Goal: Task Accomplishment & Management: Manage account settings

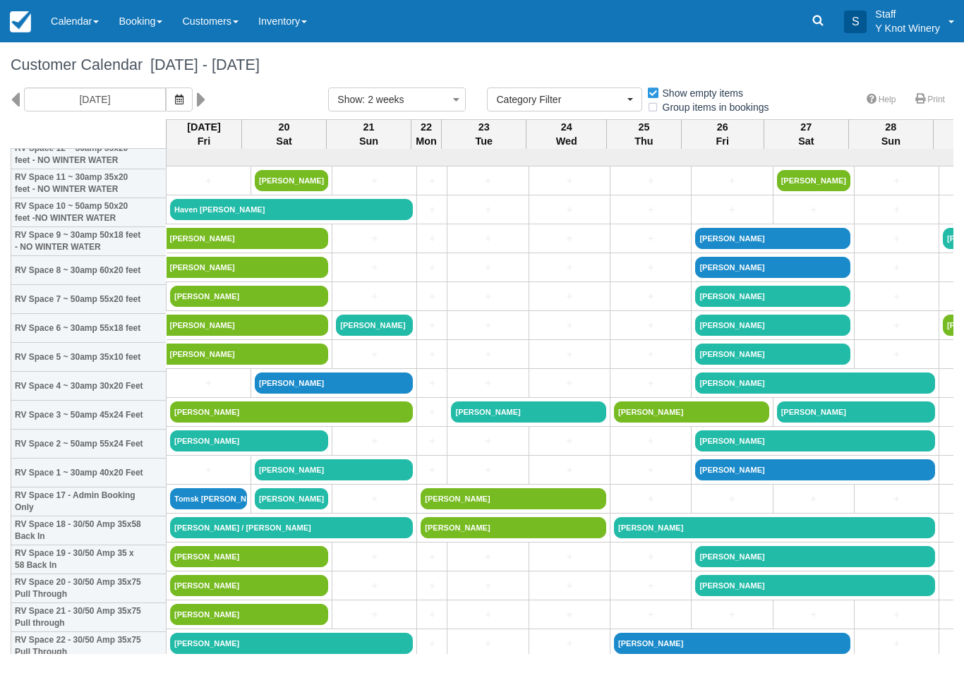
select select
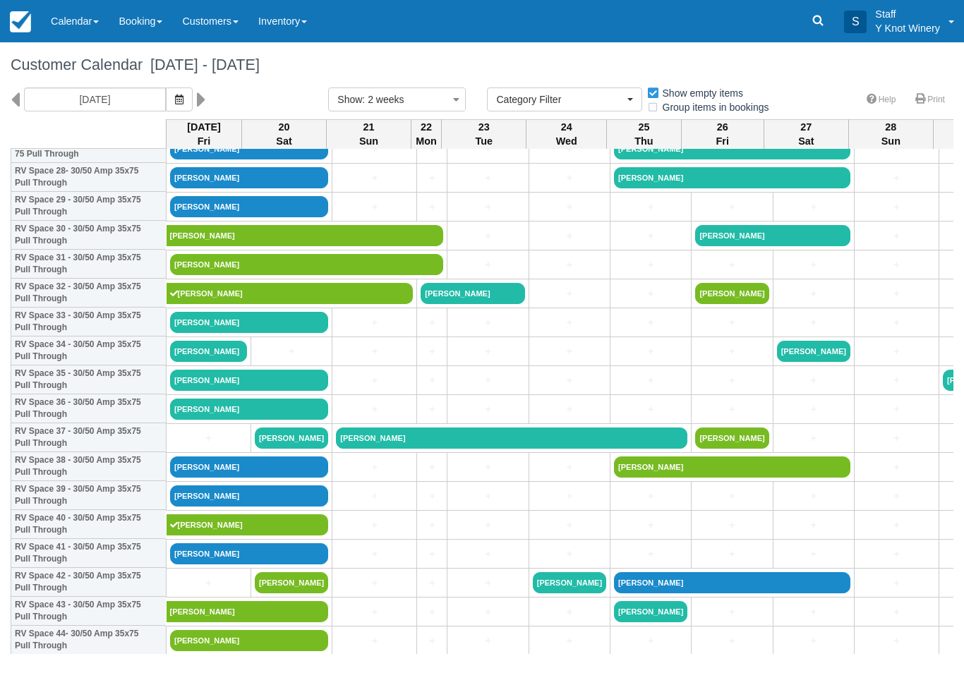
scroll to position [843, 0]
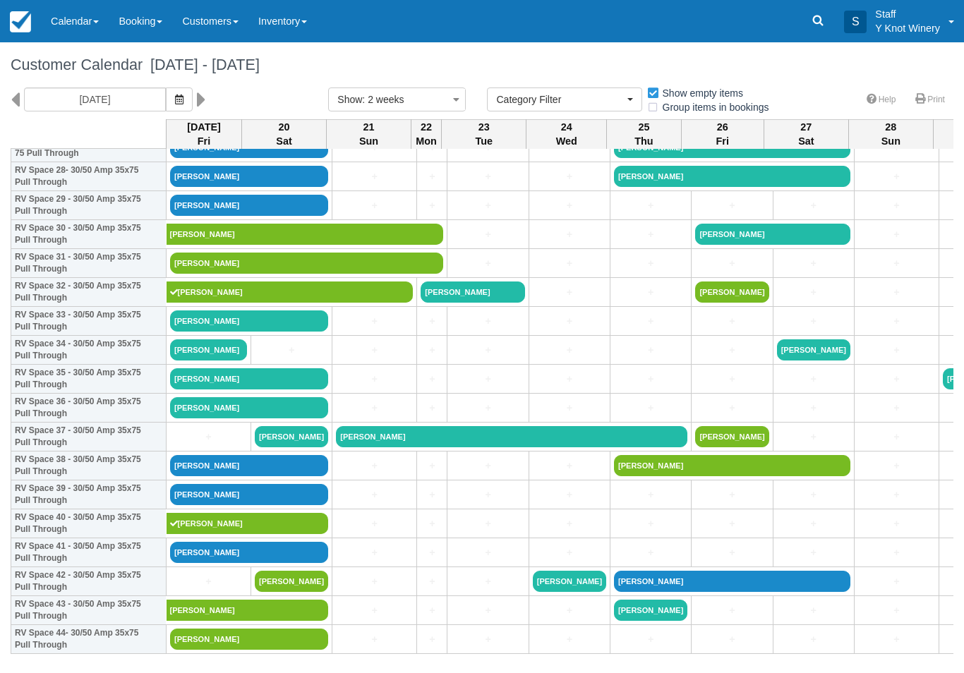
click at [59, 33] on link "Calendar" at bounding box center [75, 21] width 68 height 42
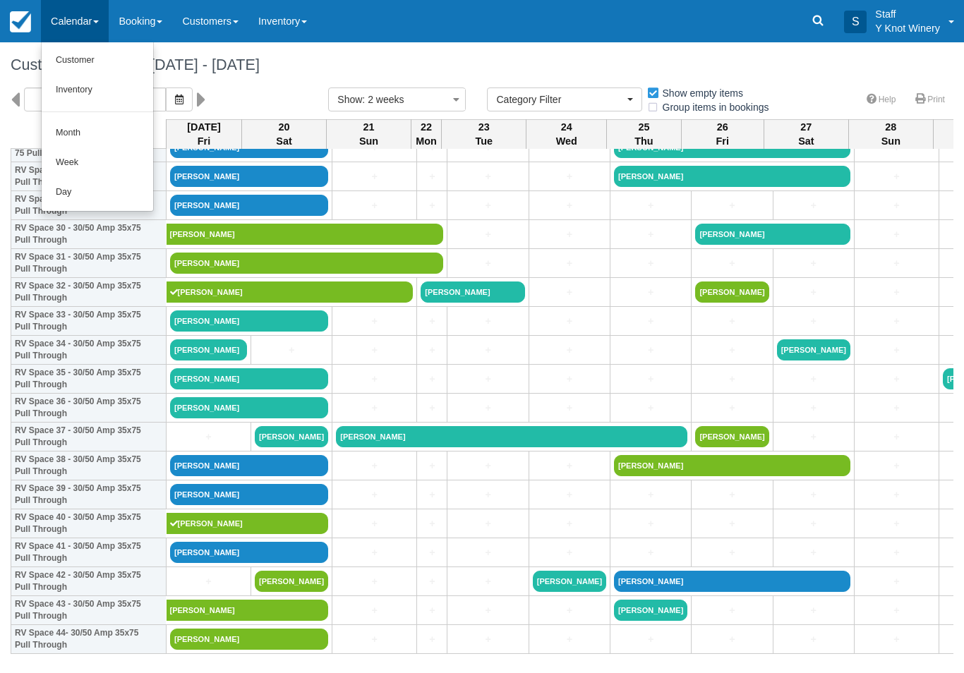
click at [87, 66] on link "Customer" at bounding box center [98, 61] width 112 height 30
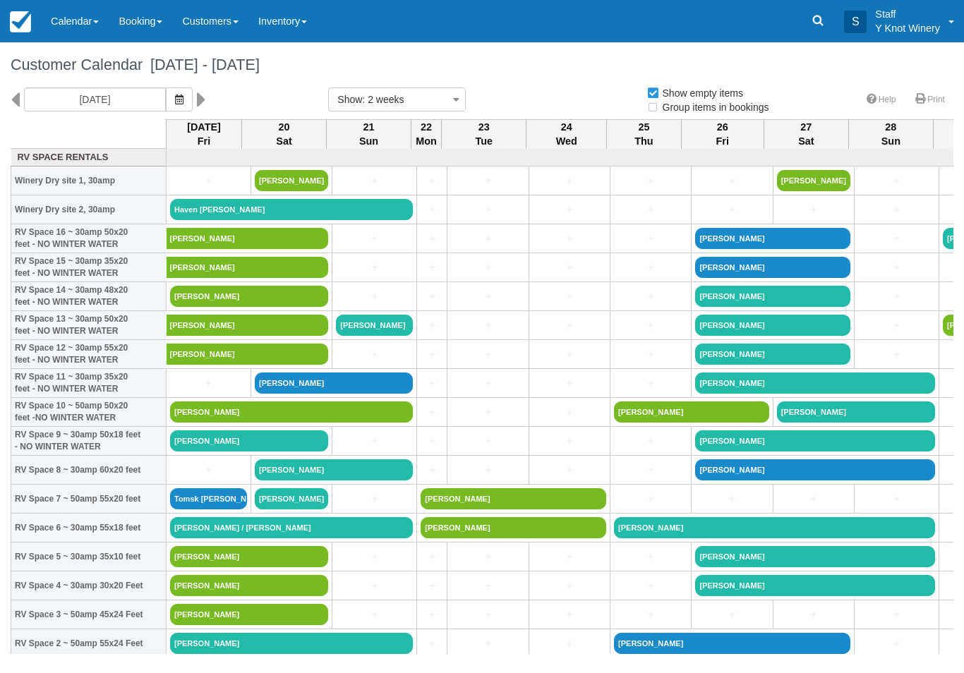
select select
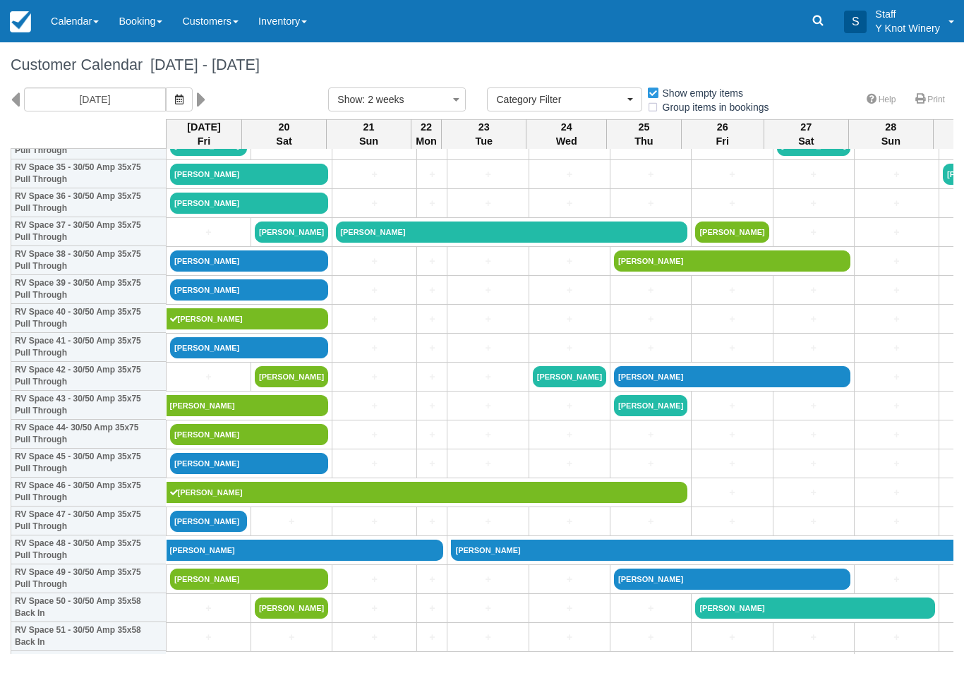
scroll to position [1050, 0]
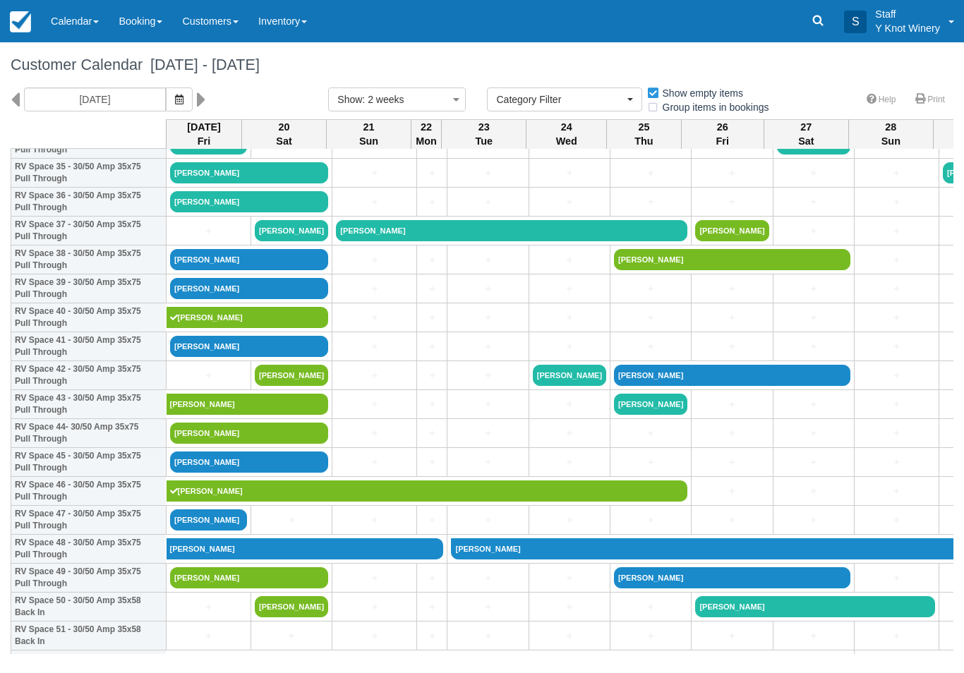
click at [645, 413] on link "[PERSON_NAME]" at bounding box center [650, 404] width 73 height 21
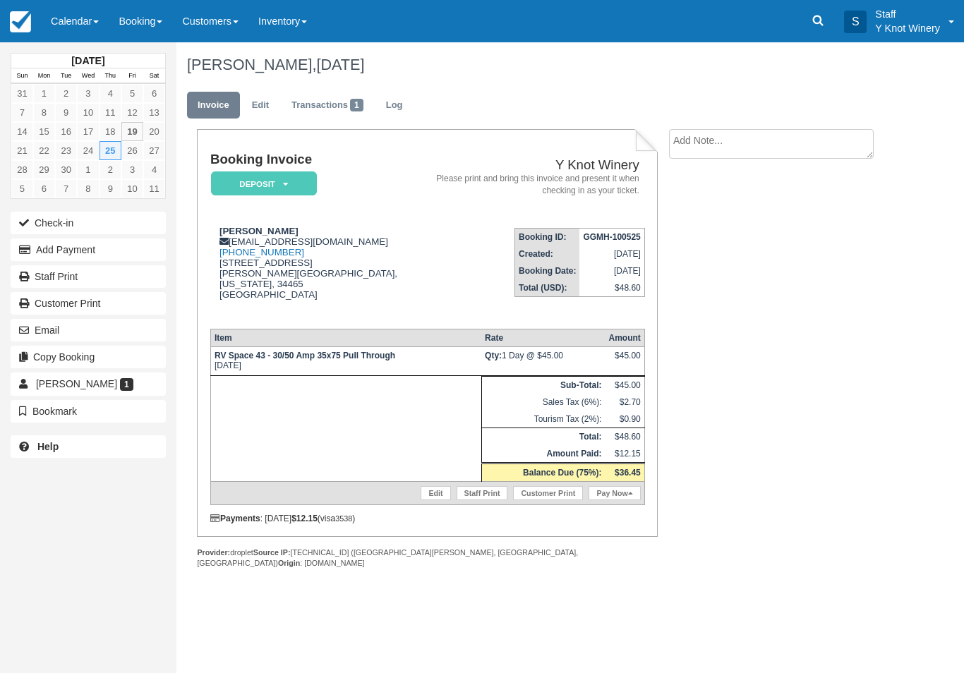
click at [432, 500] on link "Edit" at bounding box center [436, 493] width 30 height 14
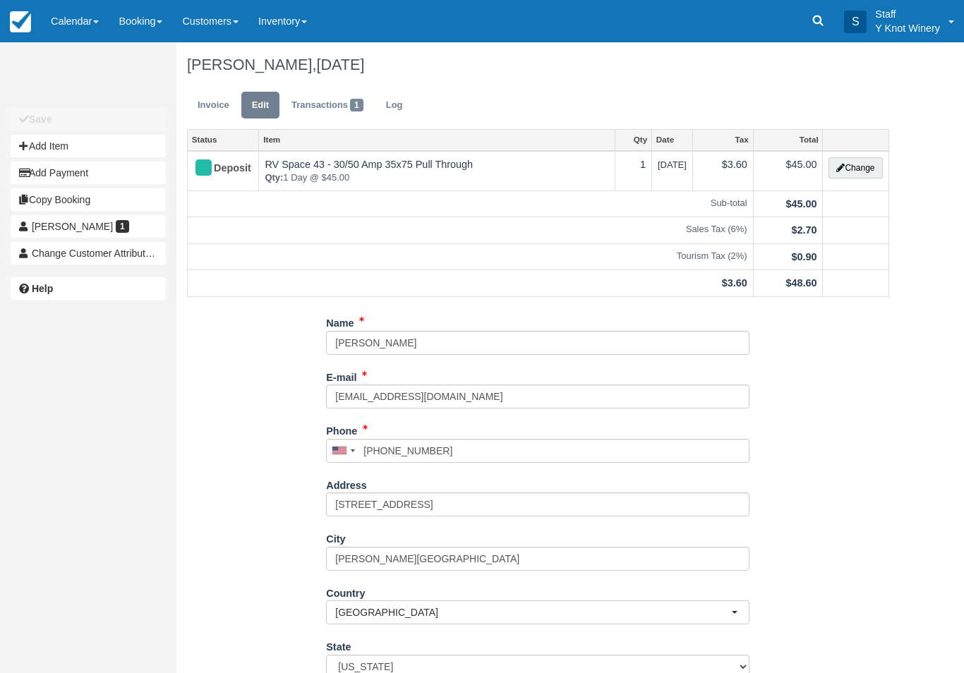
click at [852, 167] on button "Change" at bounding box center [856, 167] width 54 height 21
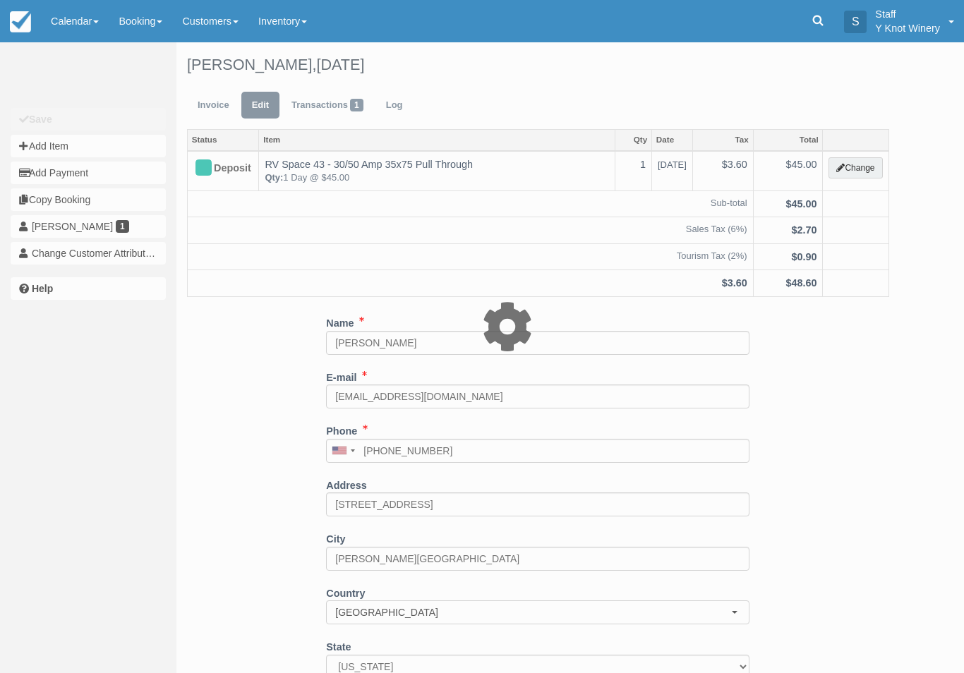
type input "45.00"
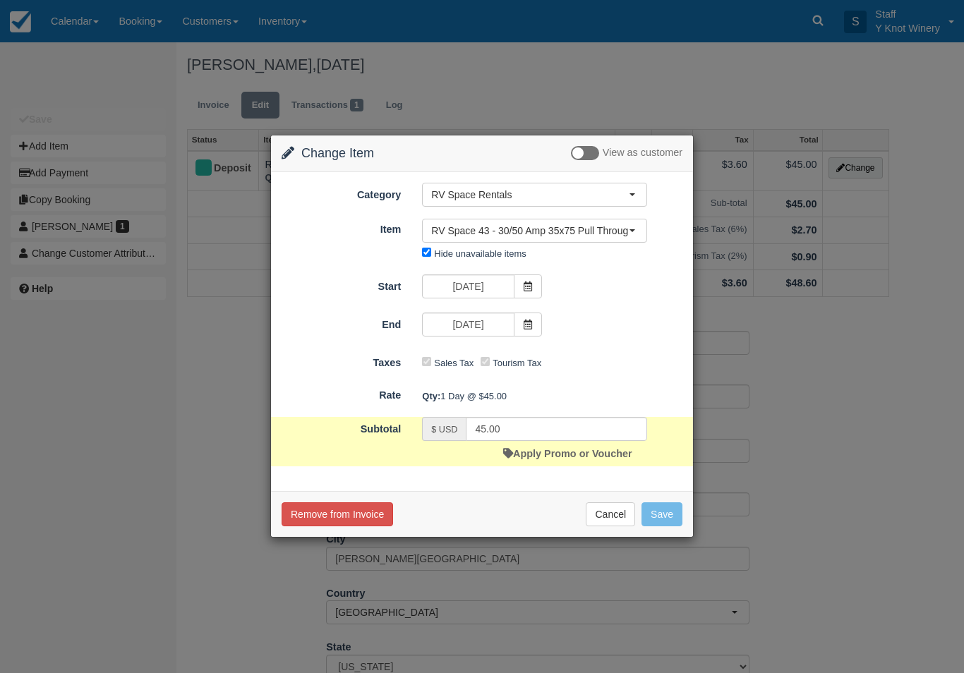
click at [527, 287] on icon at bounding box center [528, 287] width 10 height 10
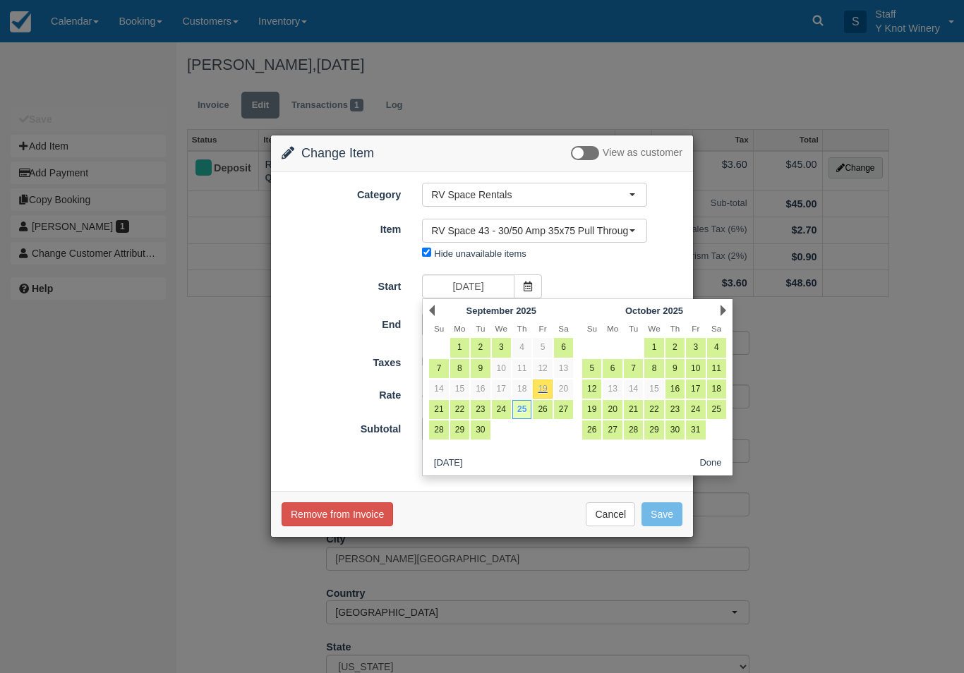
click at [503, 409] on link "24" at bounding box center [501, 409] width 19 height 19
type input "09/24/25"
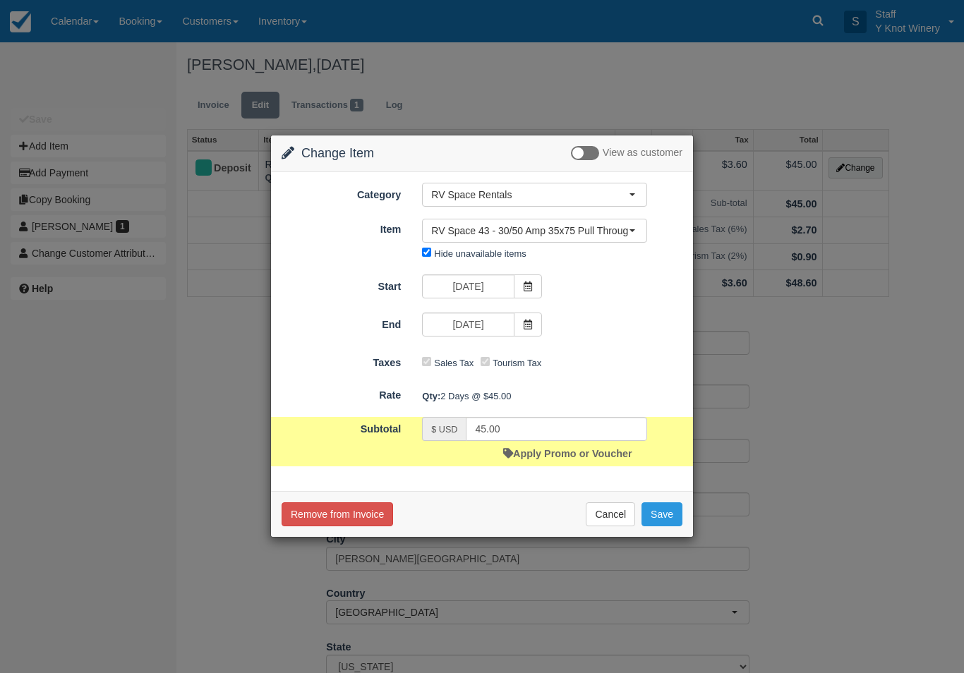
type input "90.00"
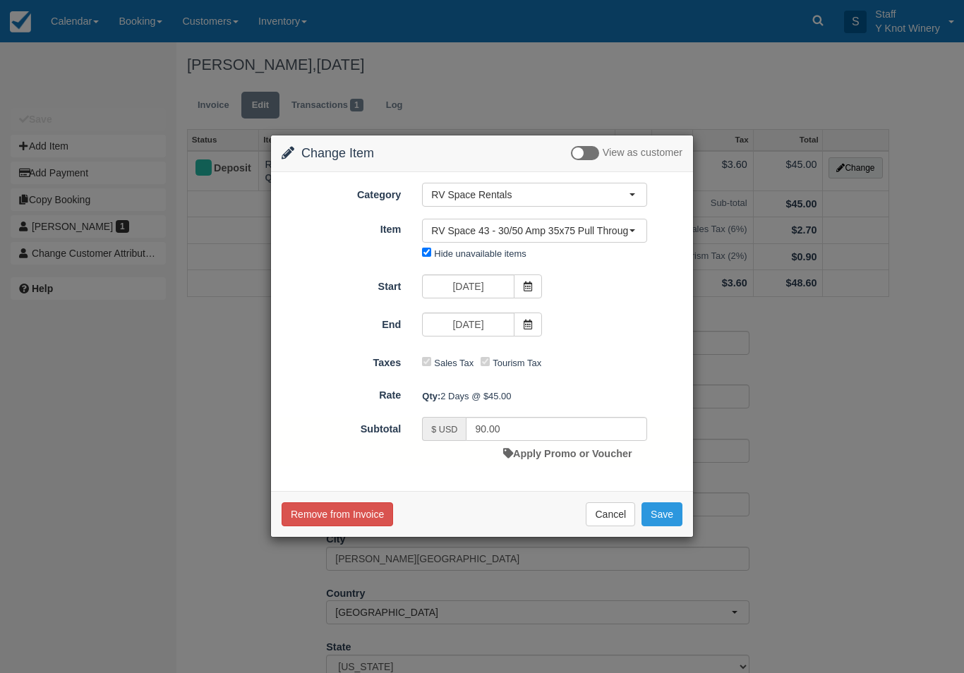
click at [527, 324] on icon at bounding box center [528, 325] width 10 height 10
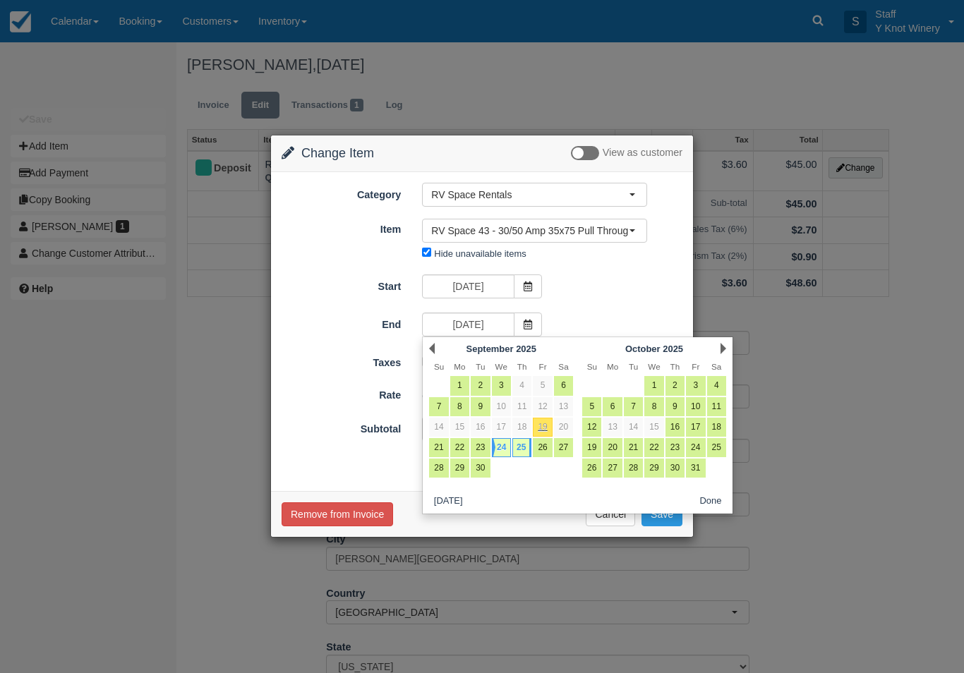
click at [503, 447] on link "24" at bounding box center [501, 447] width 19 height 19
type input "09/24/25"
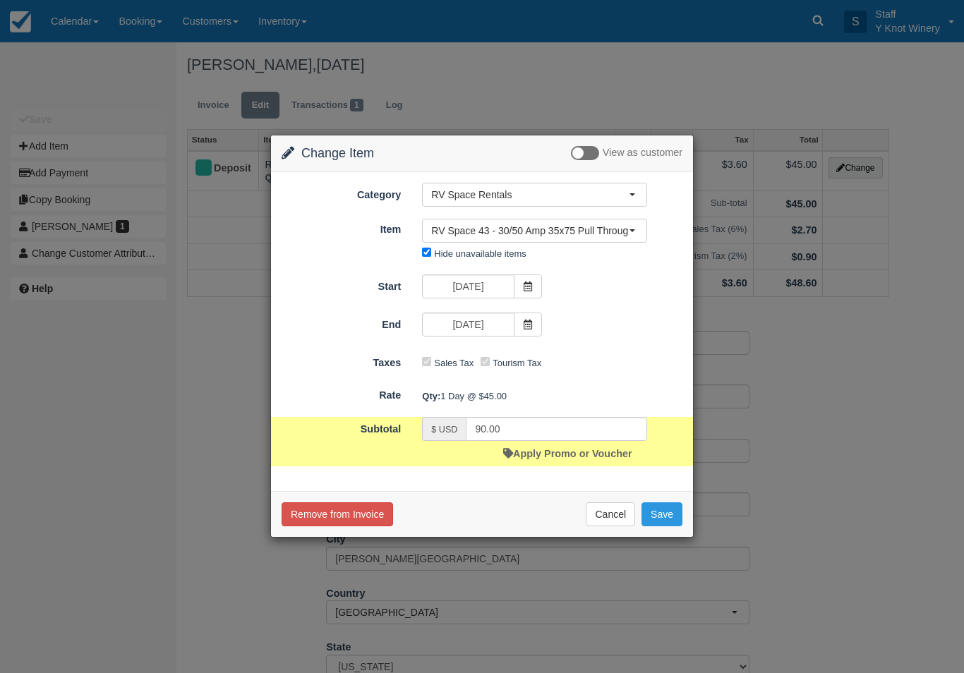
type input "45.00"
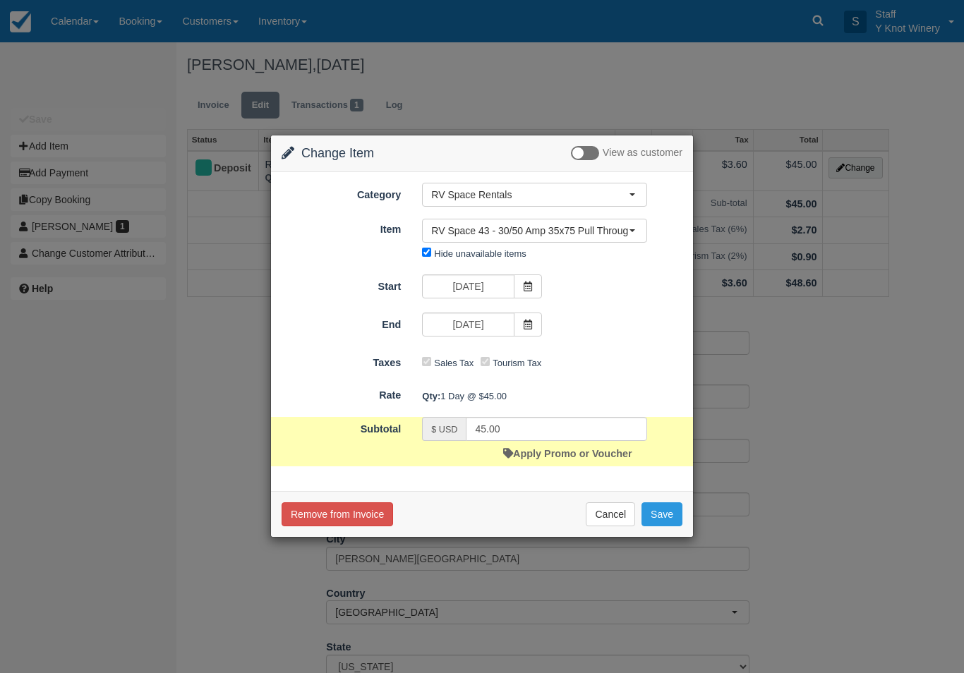
click at [668, 510] on button "Save" at bounding box center [662, 515] width 41 height 24
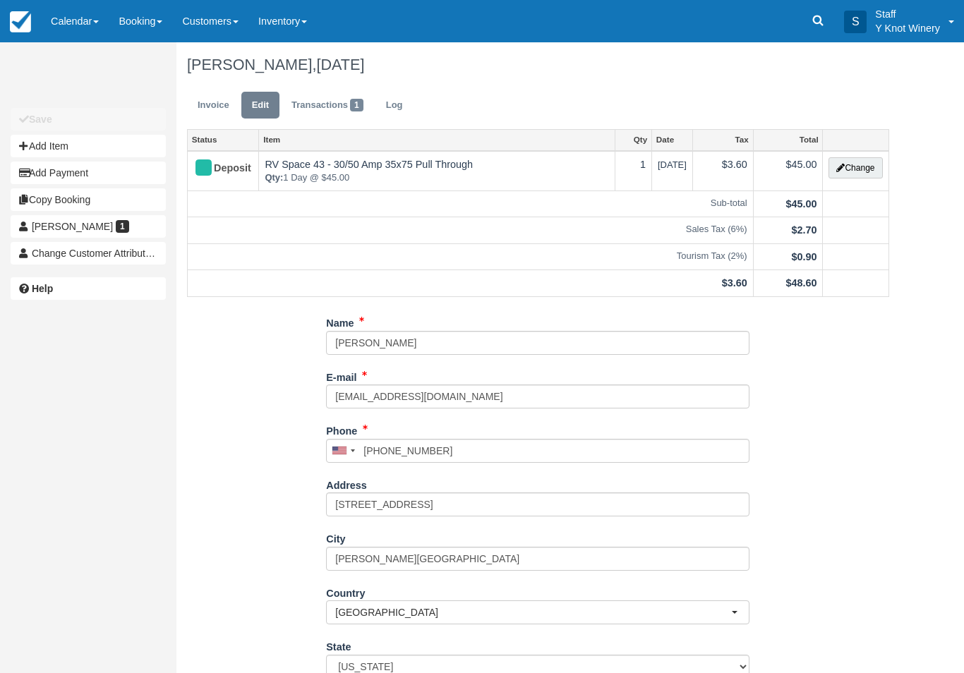
click at [221, 106] on link "Invoice" at bounding box center [213, 106] width 53 height 28
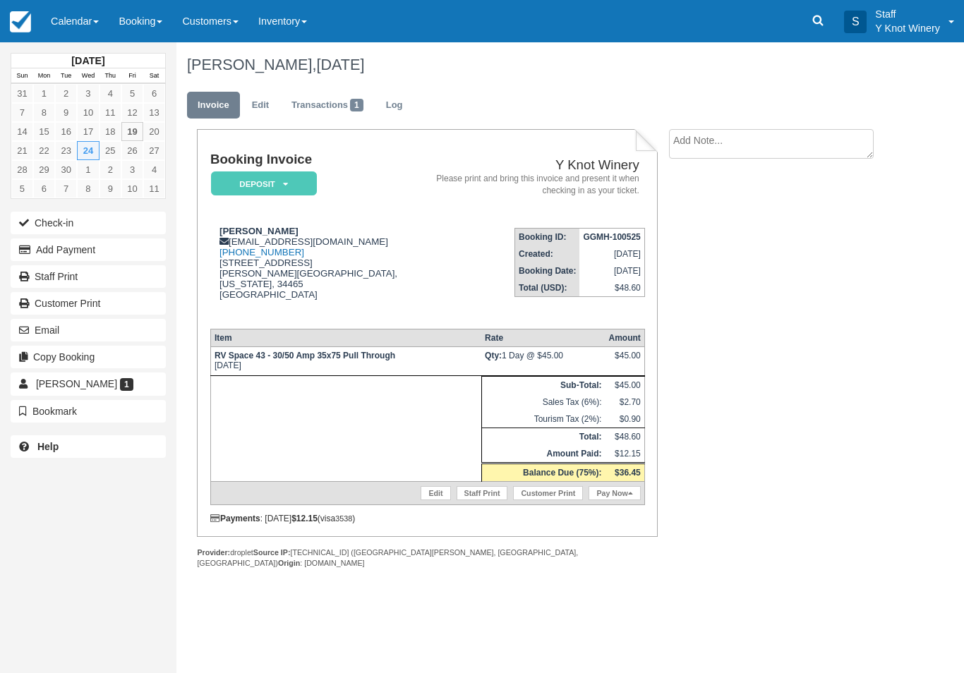
click at [62, 22] on link "Calendar" at bounding box center [75, 21] width 68 height 42
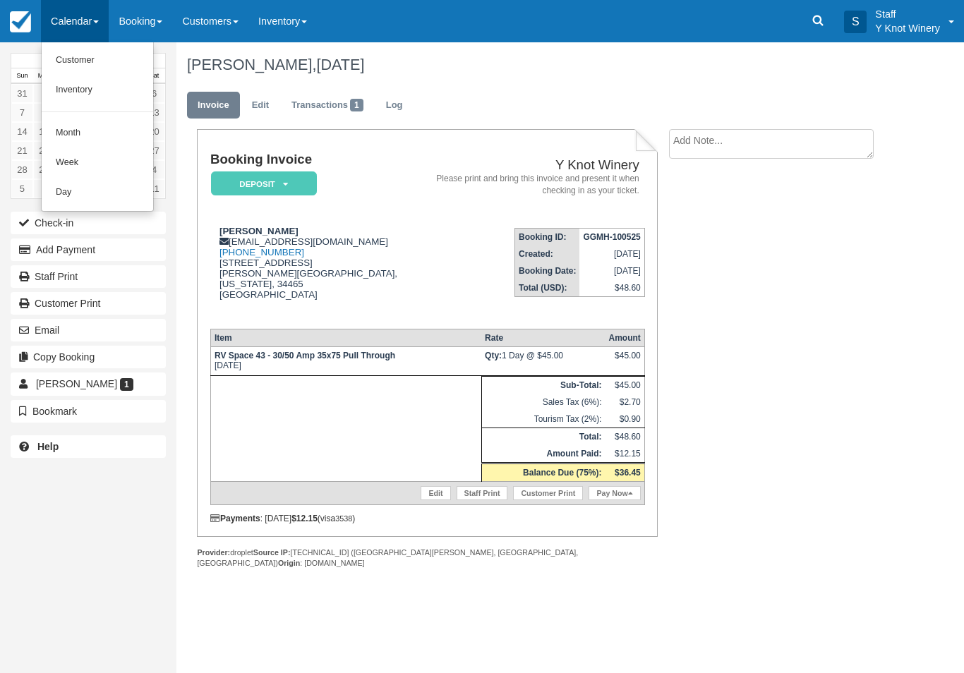
click at [90, 56] on link "Customer" at bounding box center [98, 61] width 112 height 30
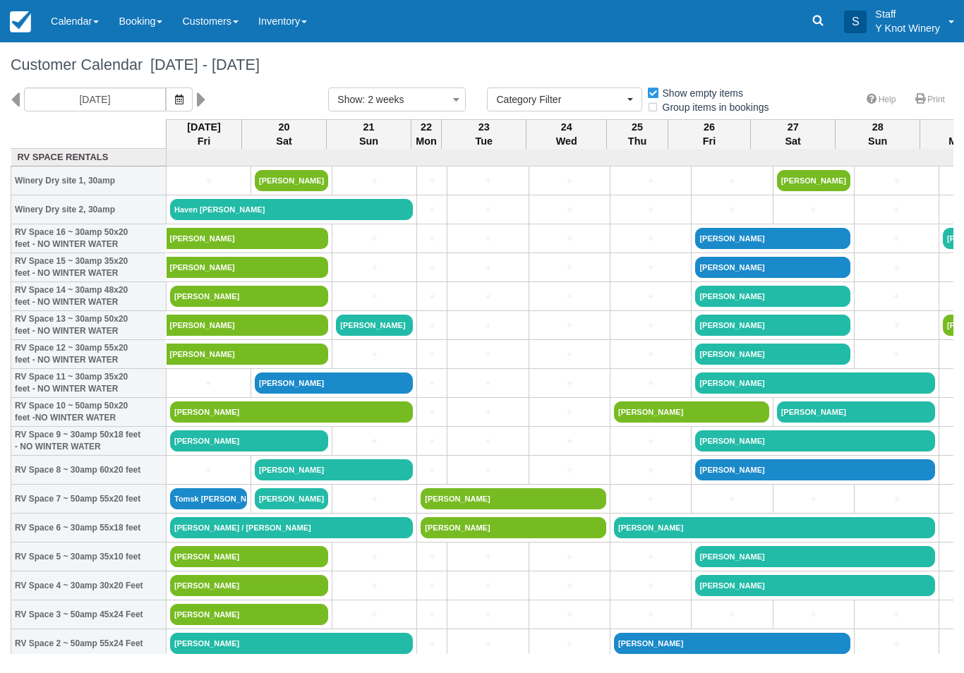
select select
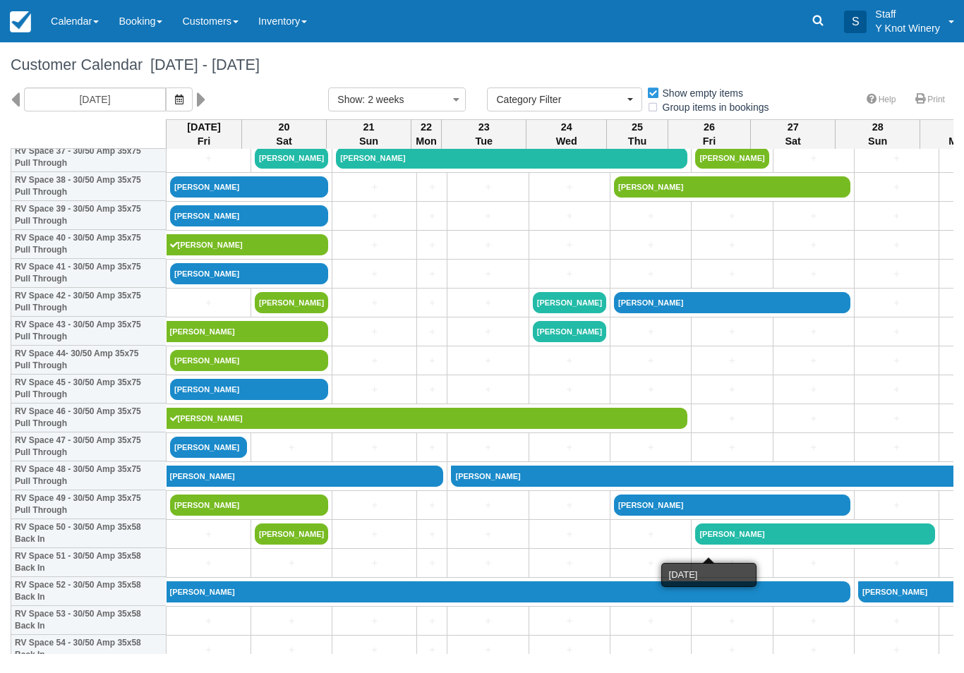
scroll to position [1123, 0]
